Goal: Find specific page/section: Find specific page/section

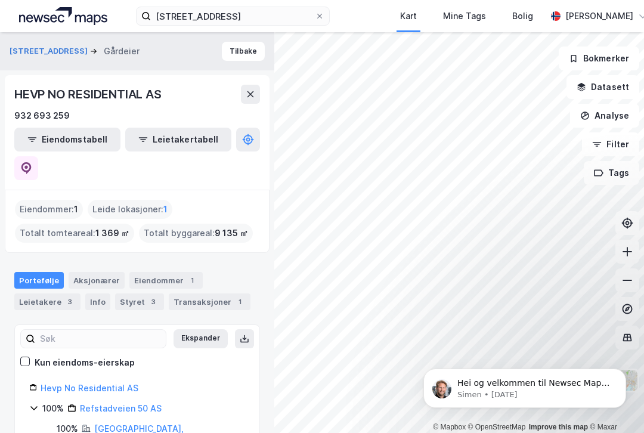
scroll to position [4, 0]
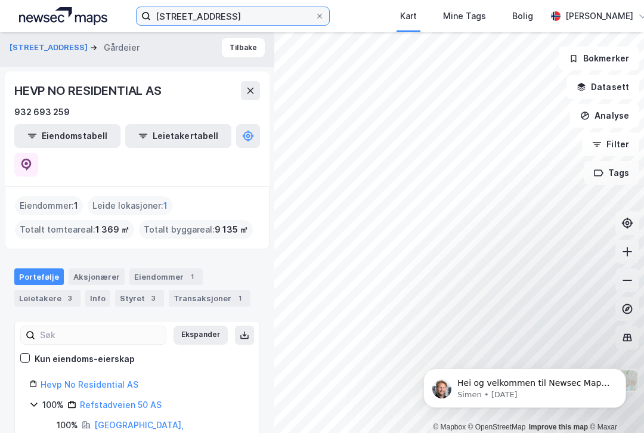
click at [189, 15] on input "[STREET_ADDRESS]" at bounding box center [233, 16] width 164 height 18
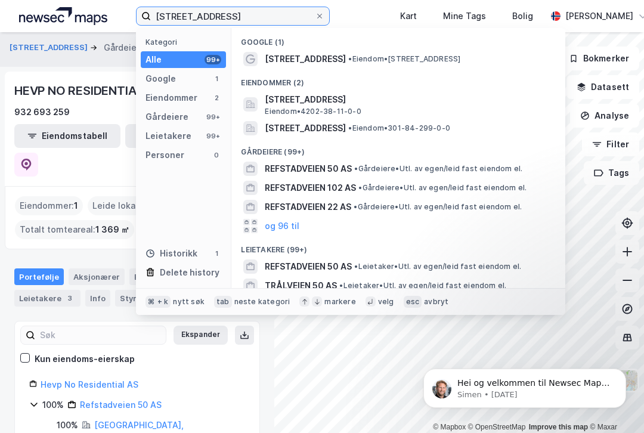
click at [189, 15] on input "[STREET_ADDRESS]" at bounding box center [233, 16] width 164 height 18
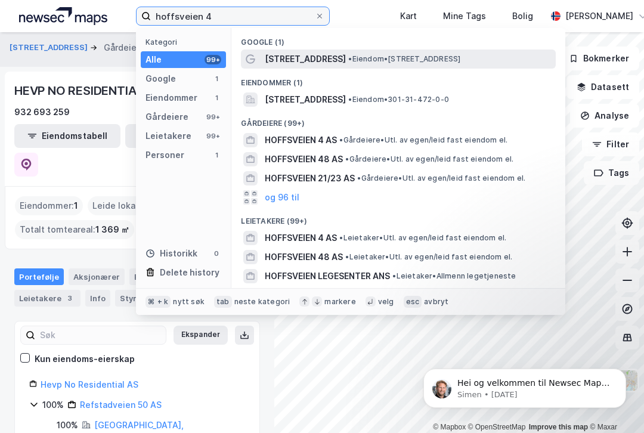
type input "hoffsveien 4"
